Goal: Task Accomplishment & Management: Use online tool/utility

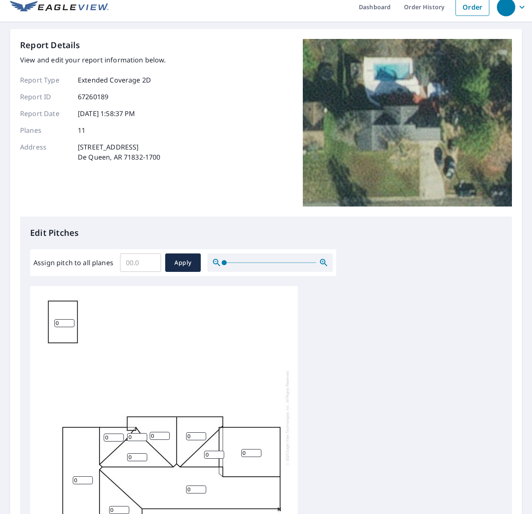
scroll to position [7, 0]
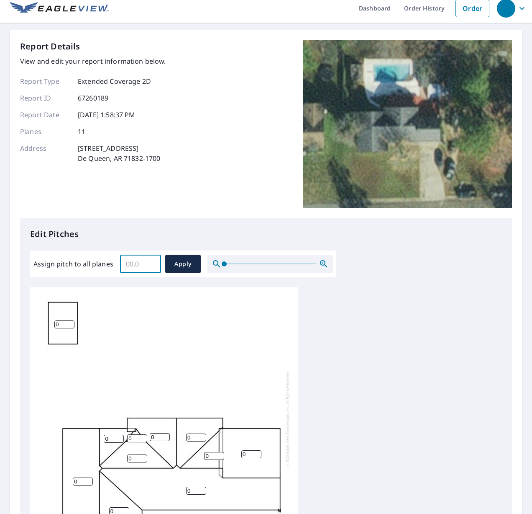
click at [131, 269] on input "Assign pitch to all planes" at bounding box center [140, 263] width 41 height 23
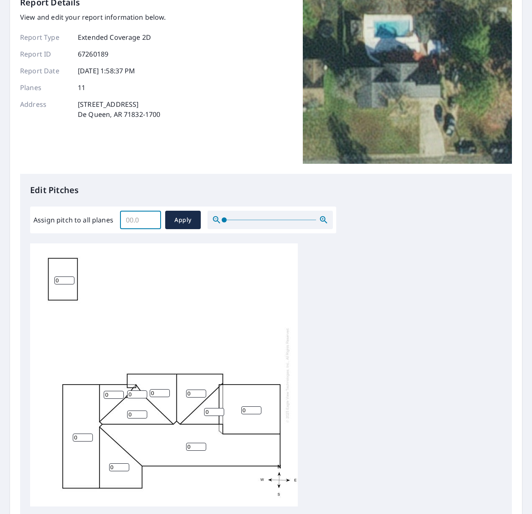
scroll to position [68, 0]
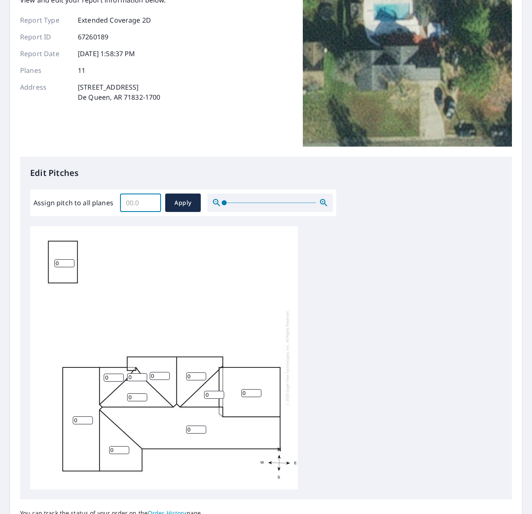
click at [131, 203] on input "Assign pitch to all planes" at bounding box center [140, 202] width 41 height 23
click at [138, 202] on input "Assign pitch to all planes" at bounding box center [140, 202] width 41 height 23
click at [151, 201] on input "0.1" at bounding box center [140, 202] width 41 height 23
click at [151, 201] on input "0.2" at bounding box center [140, 202] width 41 height 23
click at [151, 201] on input "0.3" at bounding box center [140, 202] width 41 height 23
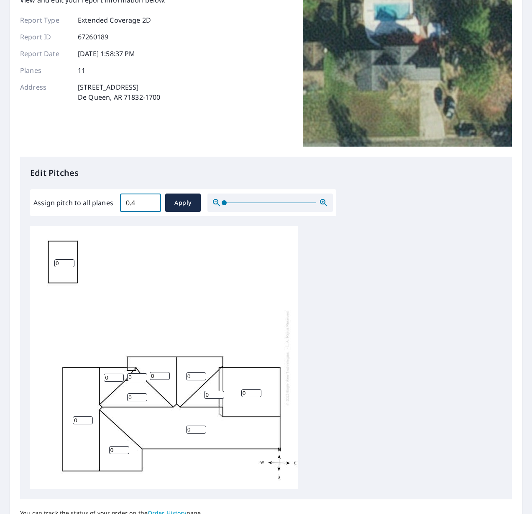
click at [151, 201] on input "0.4" at bounding box center [140, 202] width 41 height 23
drag, startPoint x: 142, startPoint y: 201, endPoint x: 114, endPoint y: 202, distance: 28.1
click at [114, 202] on div "Assign pitch to all planes 0.4 ​ Apply" at bounding box center [183, 202] width 300 height 18
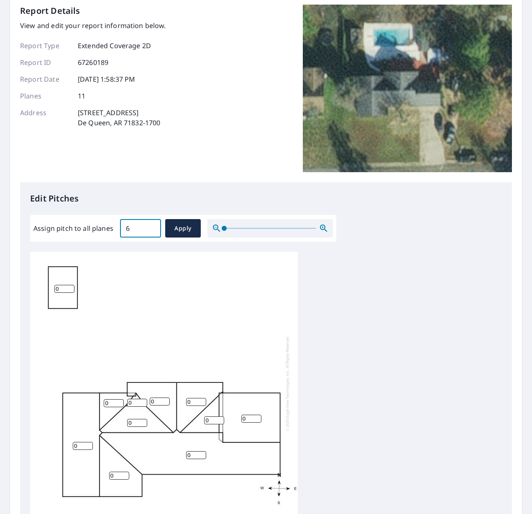
scroll to position [0, 0]
type input "6"
click at [59, 291] on input "0" at bounding box center [64, 289] width 20 height 8
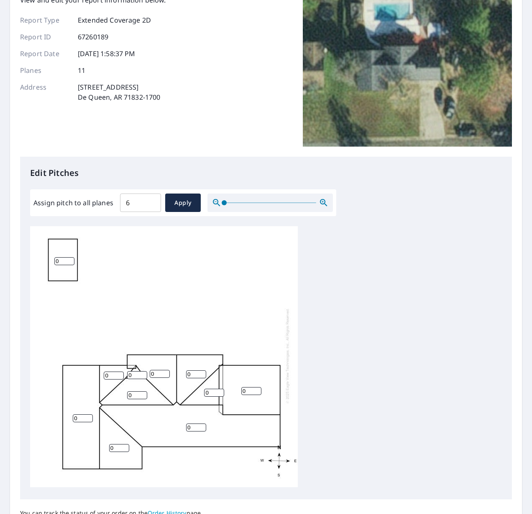
scroll to position [69, 0]
drag, startPoint x: 65, startPoint y: 258, endPoint x: 43, endPoint y: 258, distance: 22.2
click at [43, 258] on div "0 0 0 0 0 0 0 04 0 0 0" at bounding box center [164, 355] width 268 height 263
type input "7"
click at [190, 206] on span "Apply" at bounding box center [183, 202] width 22 height 10
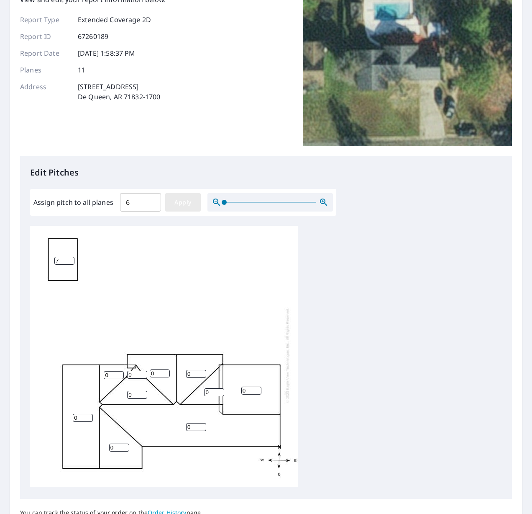
type input "6"
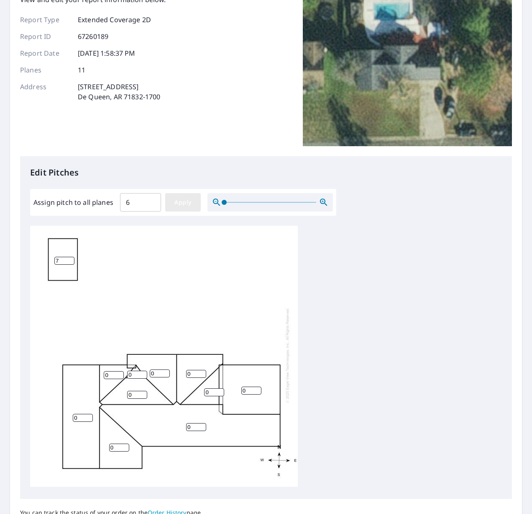
type input "6"
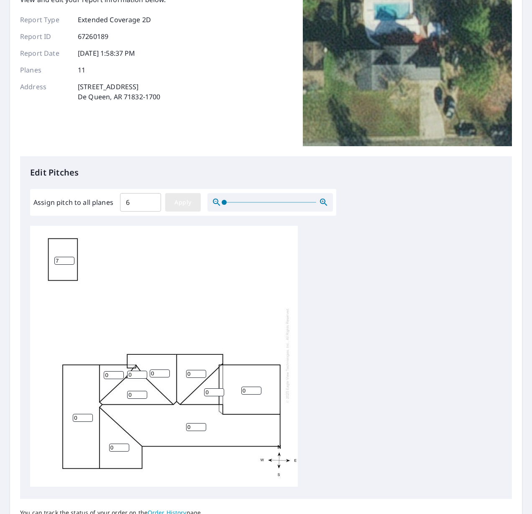
type input "6"
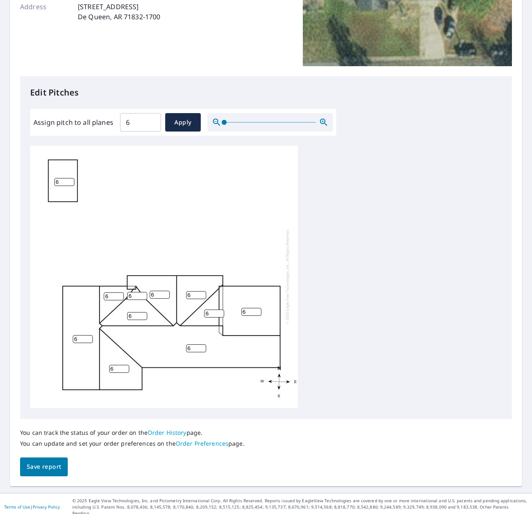
scroll to position [0, 0]
click at [57, 462] on span "Save report" at bounding box center [44, 466] width 34 height 10
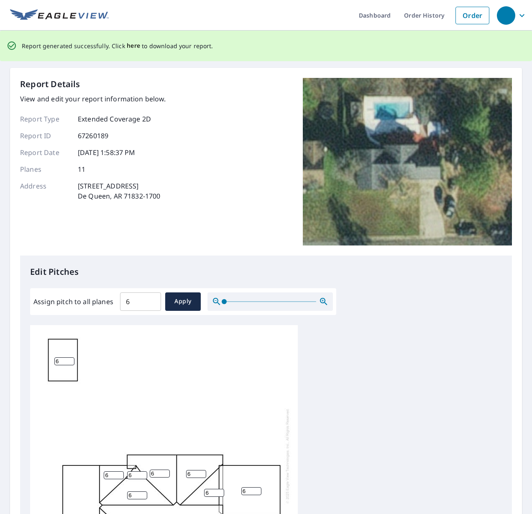
click at [133, 47] on span "here" at bounding box center [134, 46] width 14 height 10
